Goal: Information Seeking & Learning: Learn about a topic

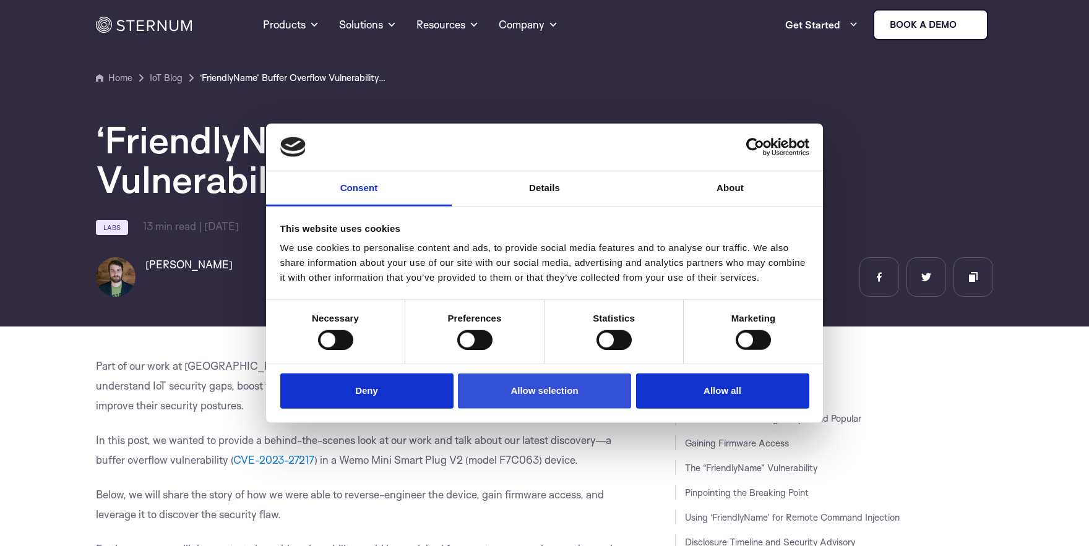
click at [545, 401] on button "Allow selection" at bounding box center [544, 391] width 173 height 35
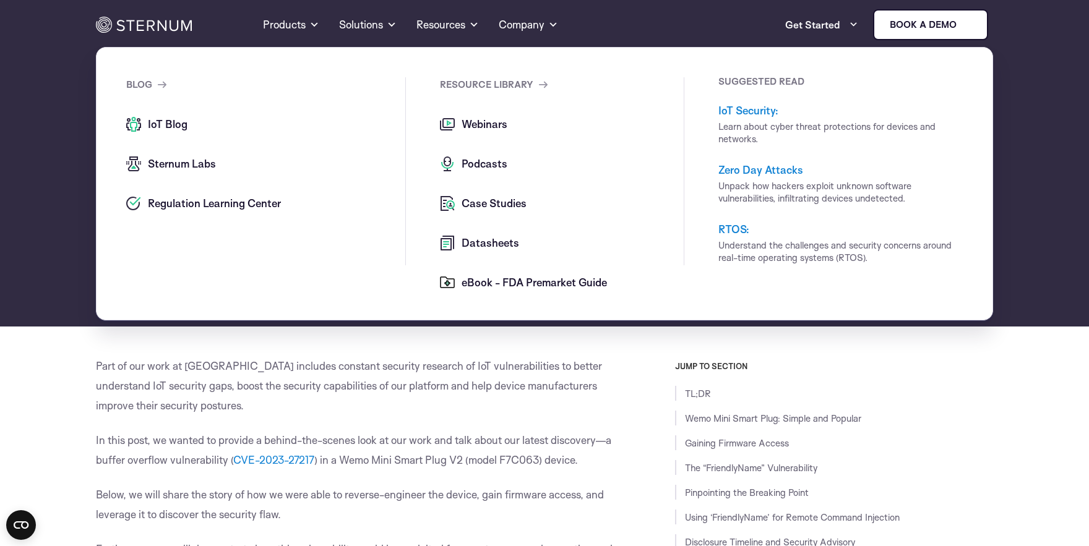
click at [500, 204] on span "Case Studies" at bounding box center [492, 203] width 68 height 15
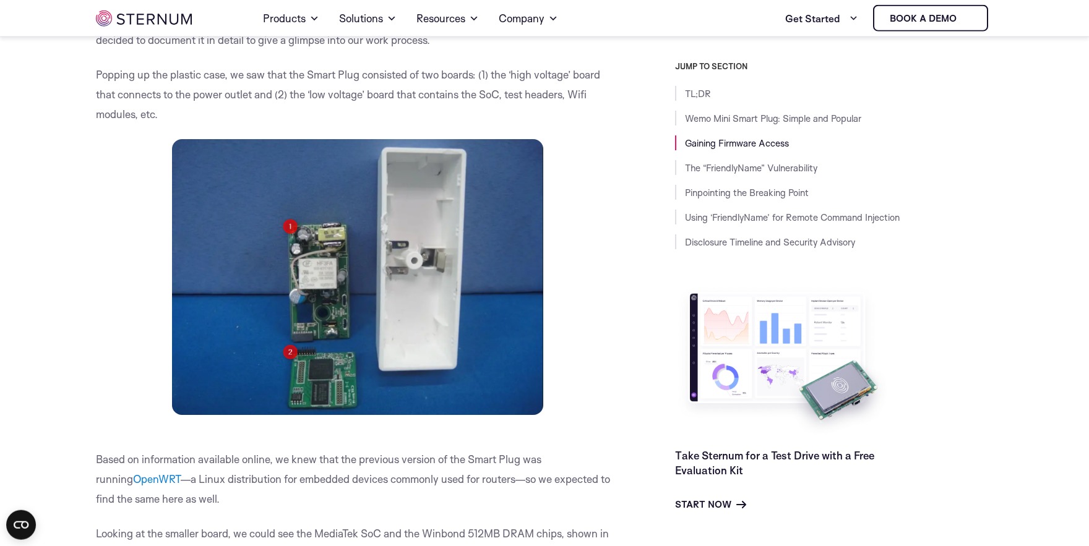
scroll to position [1650, 0]
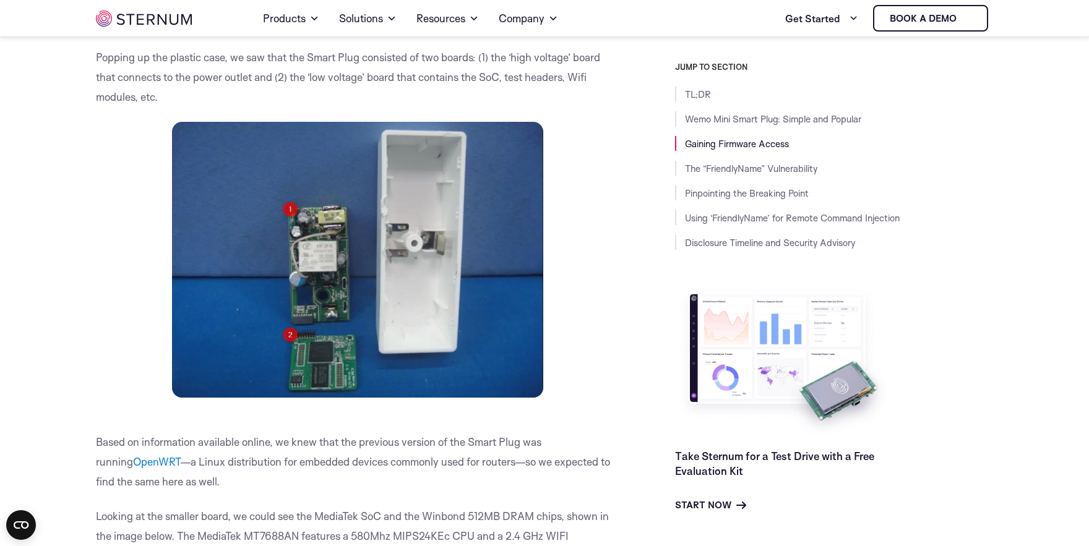
click at [602, 304] on p at bounding box center [357, 260] width 523 height 276
click at [578, 278] on p at bounding box center [357, 260] width 523 height 276
click at [619, 156] on p at bounding box center [357, 260] width 523 height 276
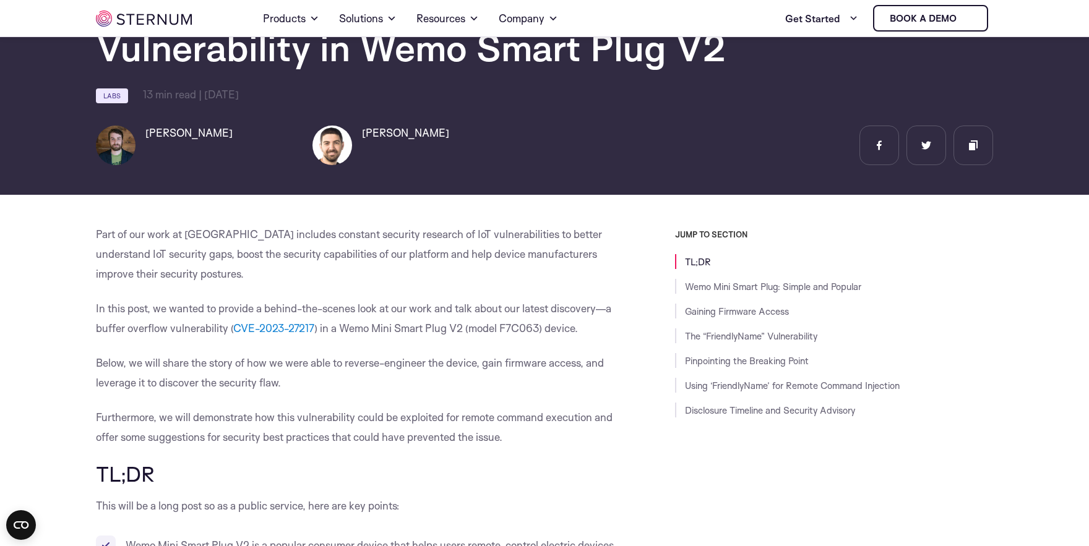
scroll to position [0, 0]
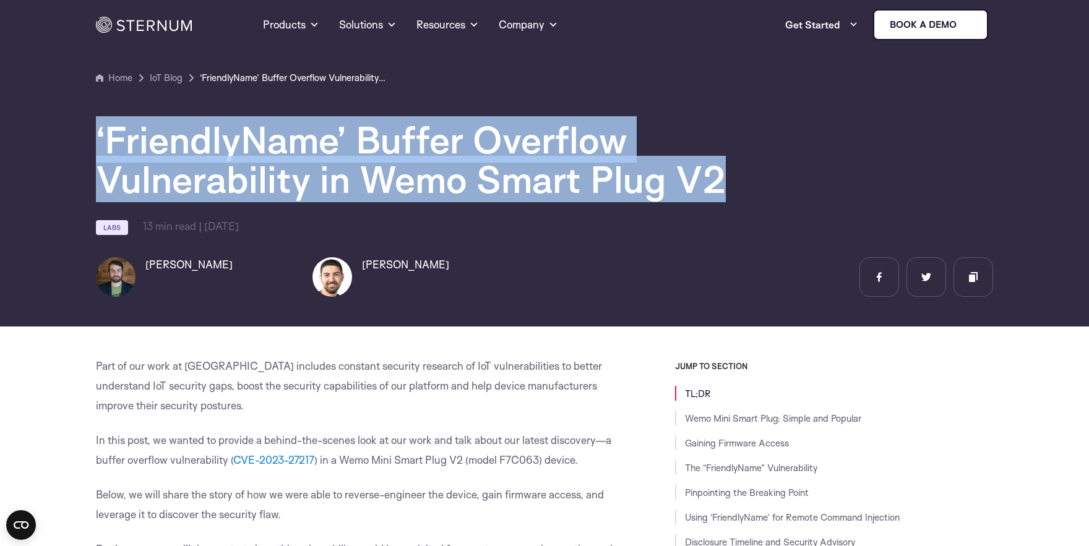
drag, startPoint x: 98, startPoint y: 133, endPoint x: 766, endPoint y: 190, distance: 669.9
click at [766, 190] on h1 "‘FriendlyName’ Buffer Overflow Vulnerability in Wemo Smart Plug V2" at bounding box center [467, 159] width 742 height 79
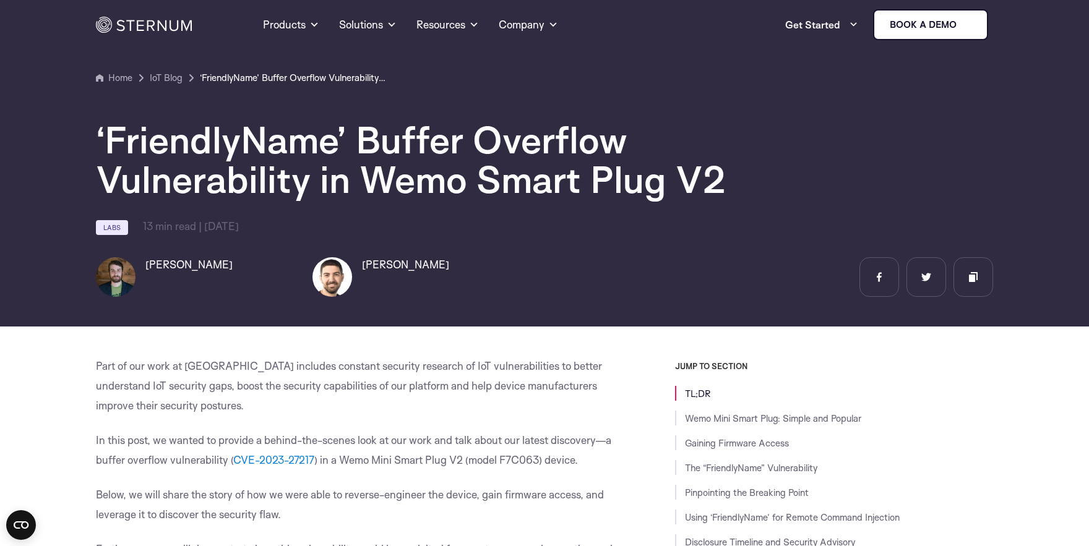
click at [588, 293] on div "[PERSON_NAME]" at bounding box center [544, 277] width 897 height 40
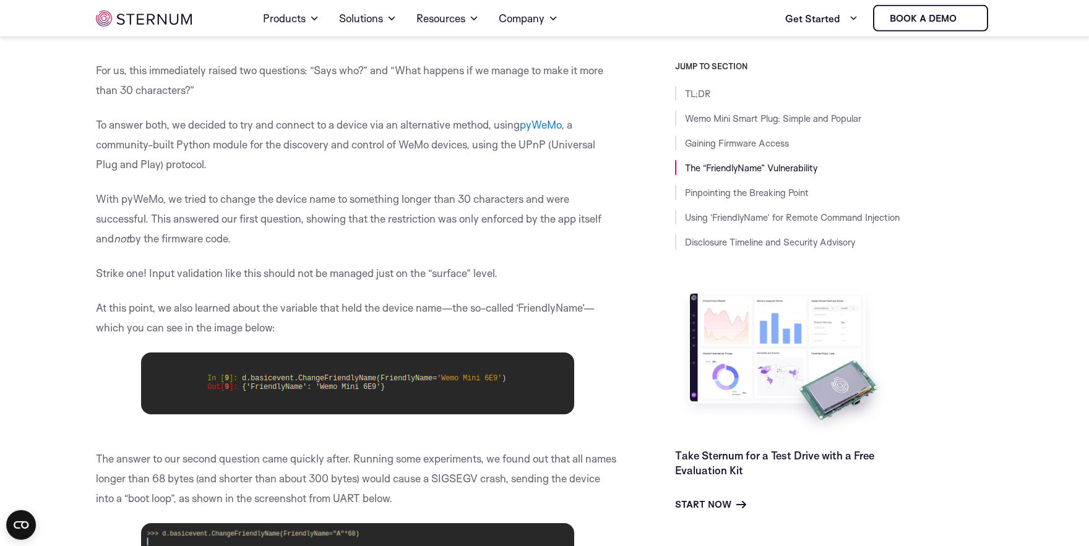
scroll to position [5995, 0]
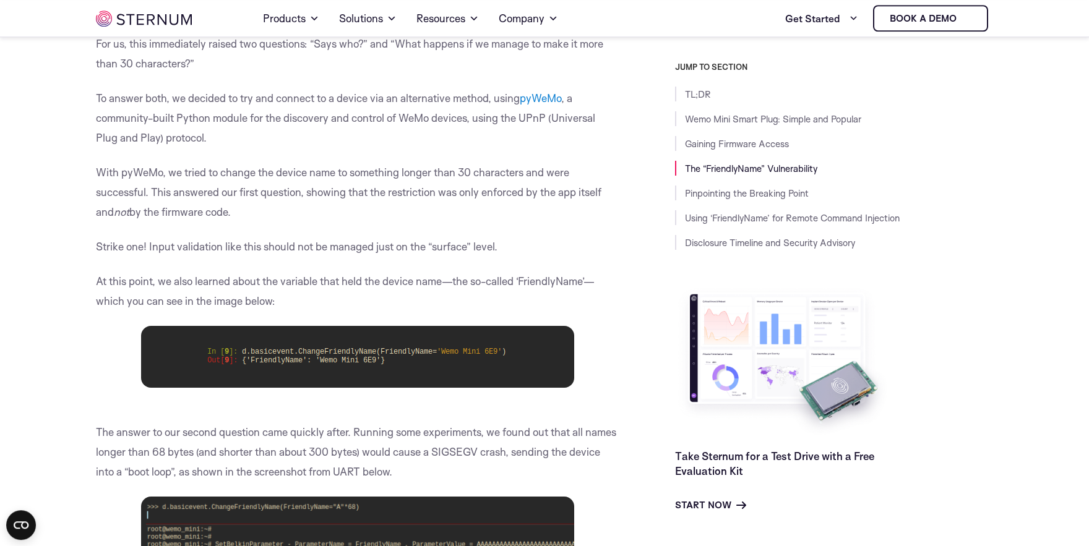
click at [628, 272] on div "JUMP TO SECTION TL;DR Wemo Mini Smart Plug: Simple and Popular Gaining Firmware…" at bounding box center [806, 287] width 374 height 450
click at [471, 257] on p "Strike one! Input validation like this should not be managed just on the “surfa…" at bounding box center [357, 247] width 523 height 20
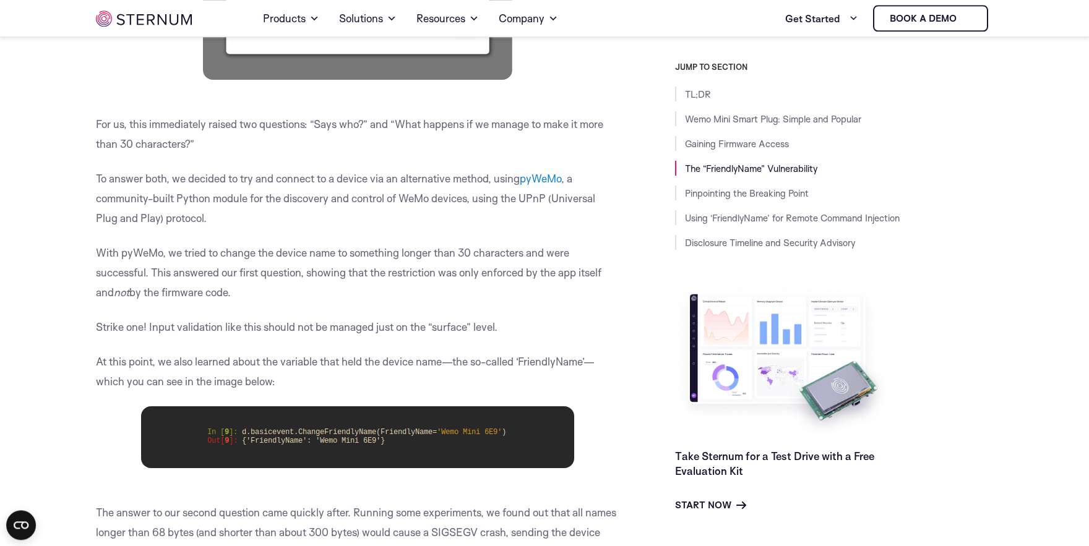
scroll to position [5910, 0]
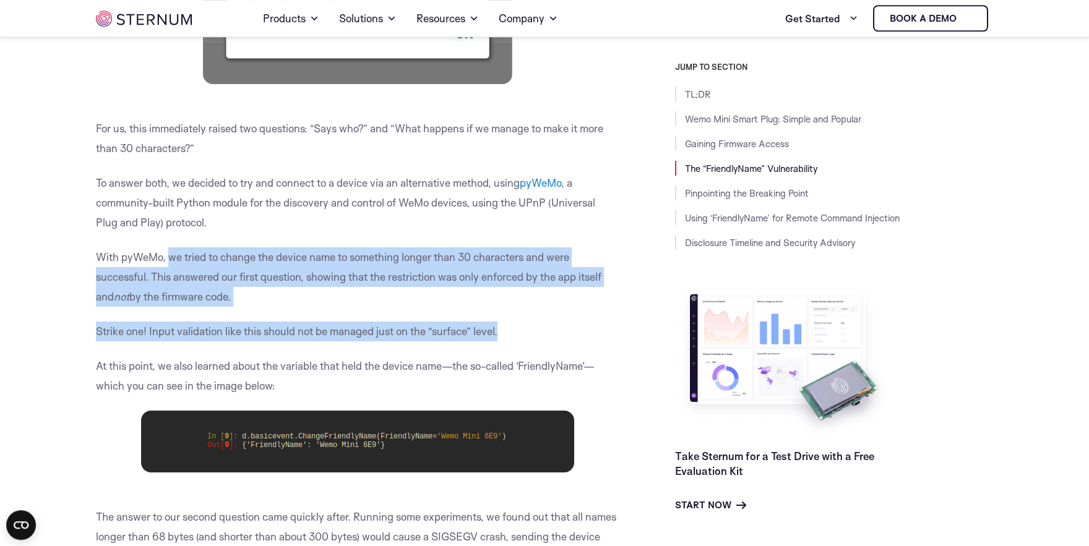
drag, startPoint x: 167, startPoint y: 264, endPoint x: 531, endPoint y: 335, distance: 370.5
click at [531, 335] on div "Part of our work at [GEOGRAPHIC_DATA] includes constant security research of Io…" at bounding box center [357, 541] width 523 height 12217
copy div "we tried to change the device name to something longer than 30 characters and w…"
click at [579, 322] on div "Part of our work at [GEOGRAPHIC_DATA] includes constant security research of Io…" at bounding box center [357, 541] width 523 height 12217
